Goal: Navigation & Orientation: Find specific page/section

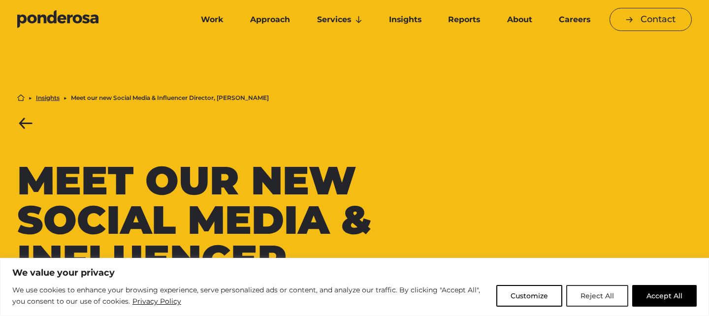
click at [590, 294] on button "Reject All" at bounding box center [598, 296] width 62 height 22
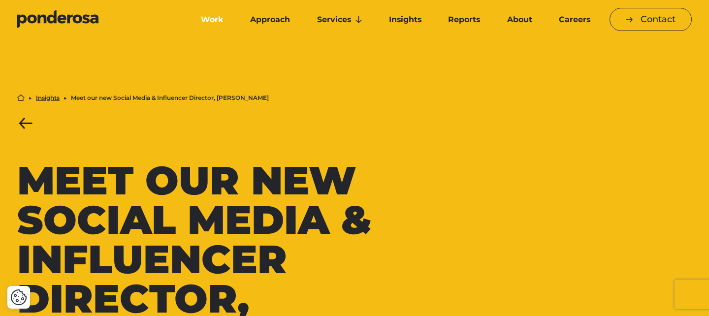
click at [218, 17] on link "Work" at bounding box center [212, 19] width 45 height 21
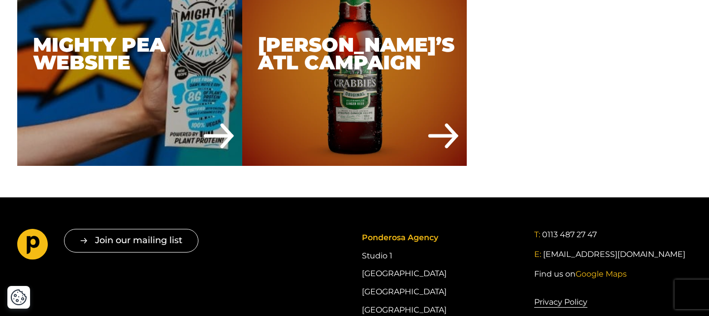
scroll to position [4501, 0]
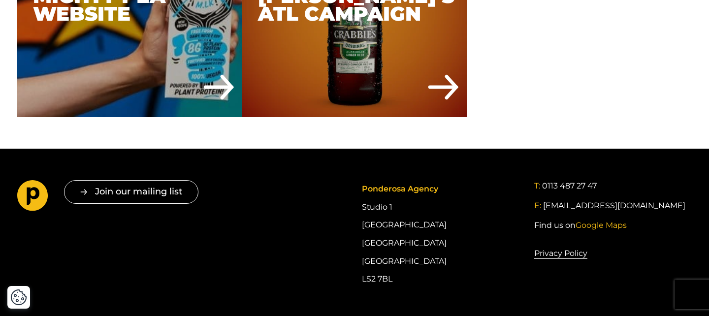
scroll to position [4501, 0]
